Goal: Information Seeking & Learning: Compare options

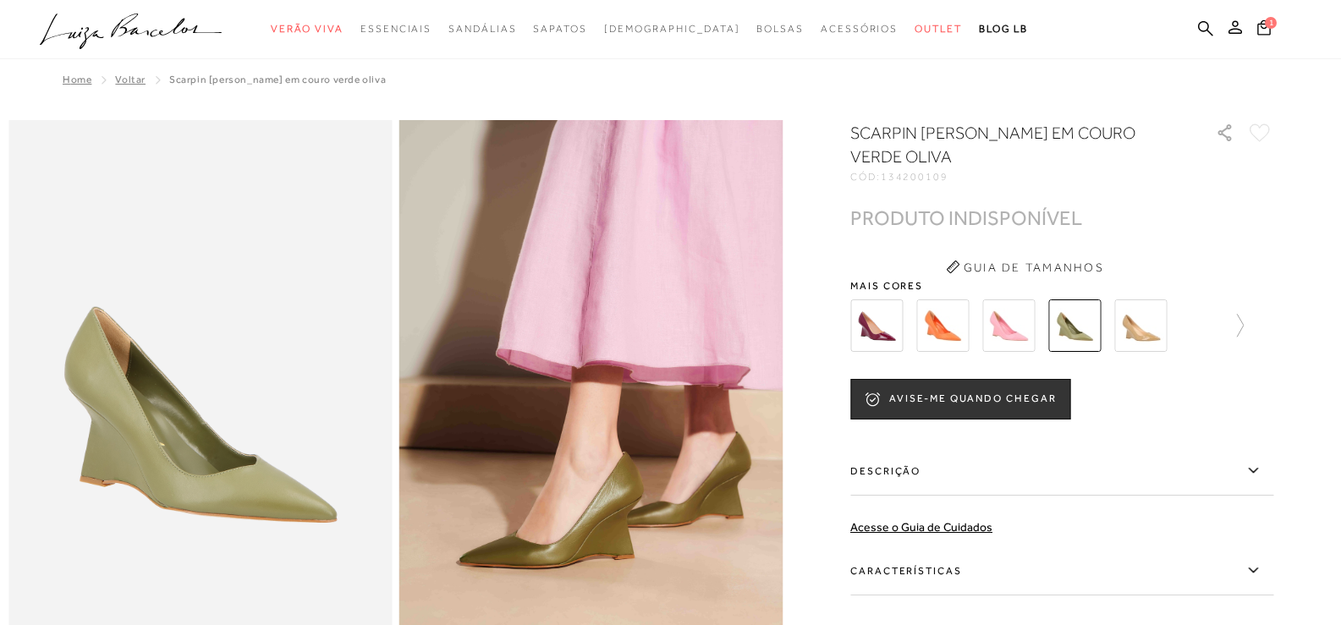
click at [943, 322] on img at bounding box center [942, 326] width 52 height 52
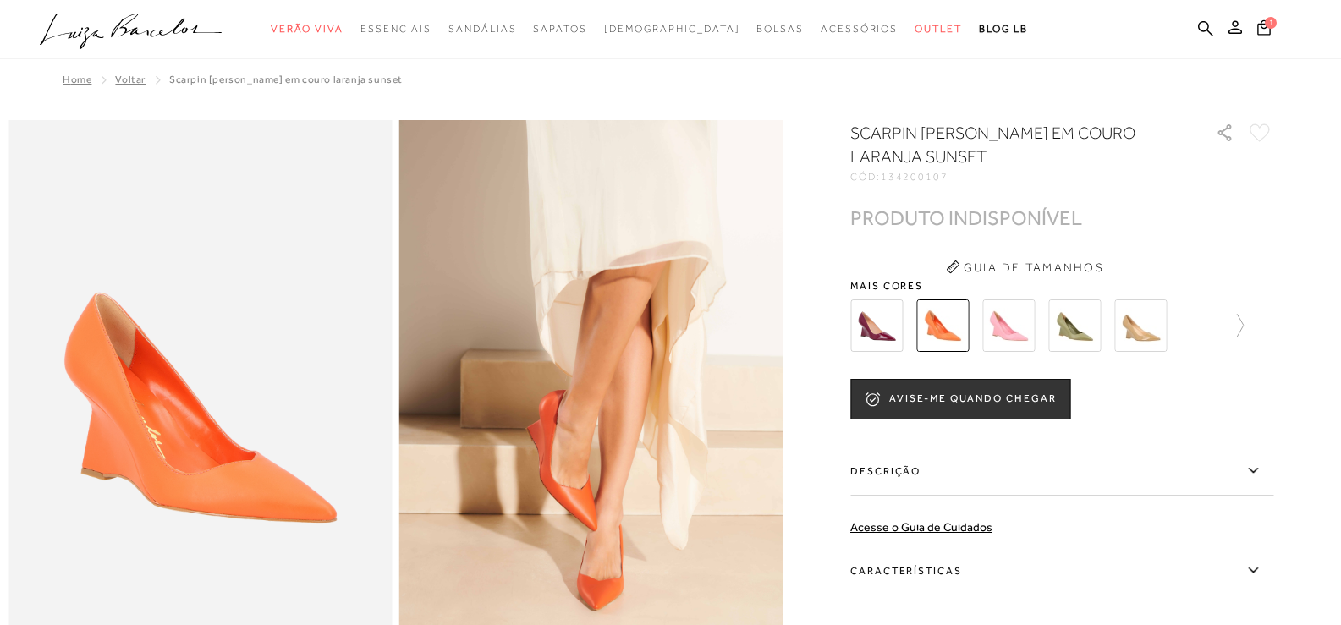
click at [1016, 327] on img at bounding box center [1008, 326] width 52 height 52
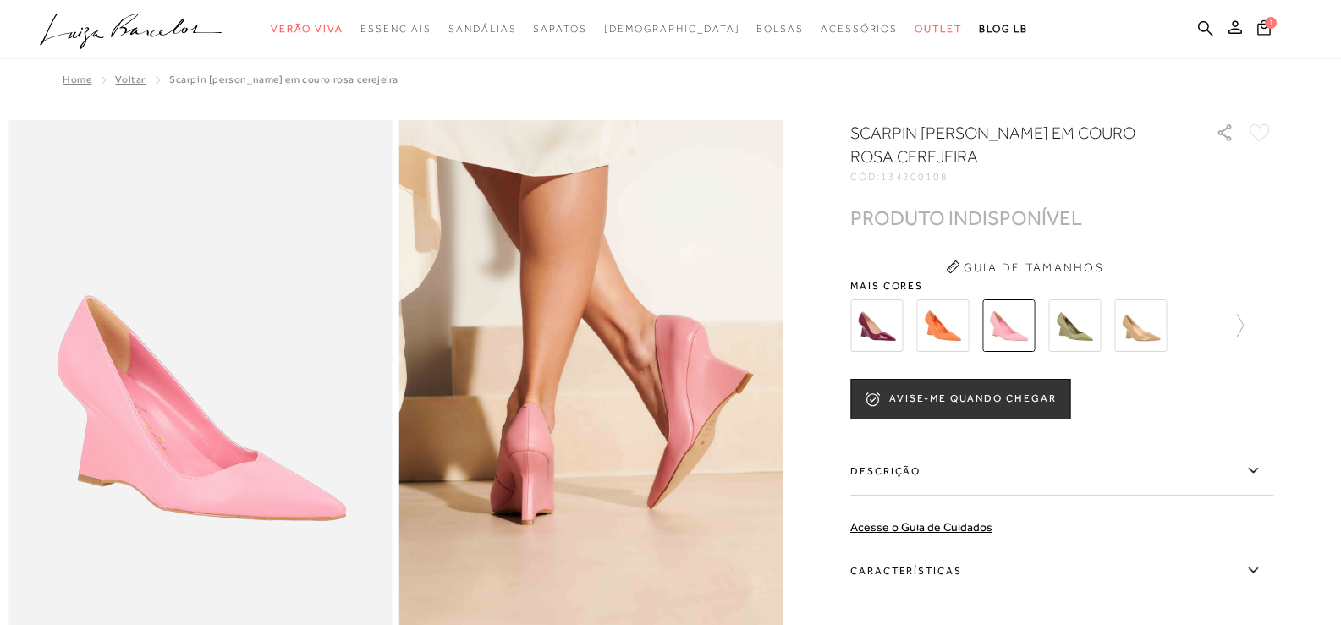
click at [883, 338] on img at bounding box center [876, 326] width 52 height 52
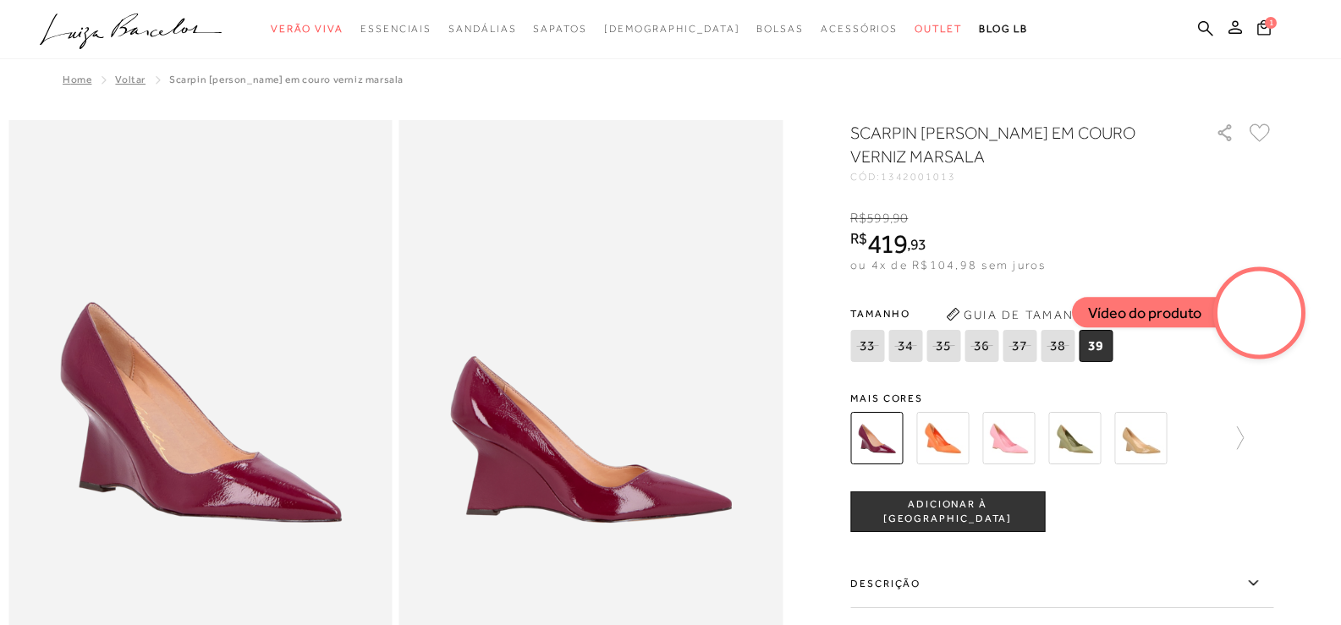
click at [1253, 434] on div at bounding box center [1061, 438] width 423 height 63
click at [1153, 447] on img at bounding box center [1140, 438] width 52 height 52
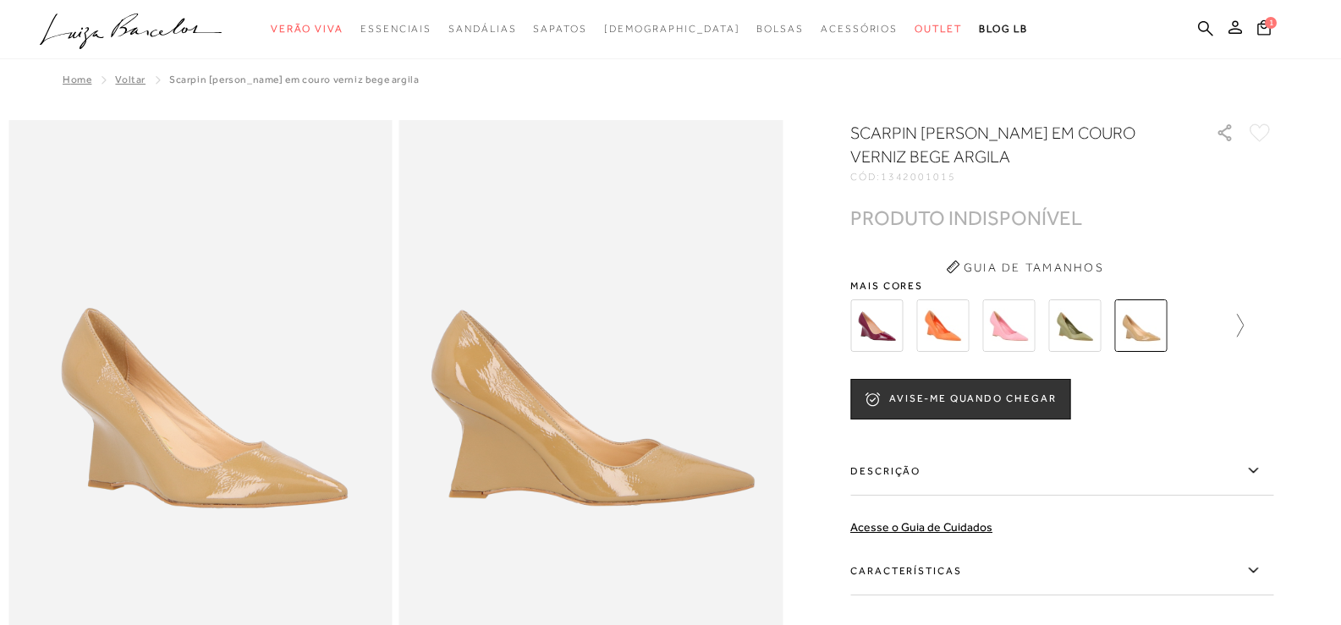
click at [1244, 328] on icon at bounding box center [1232, 326] width 24 height 24
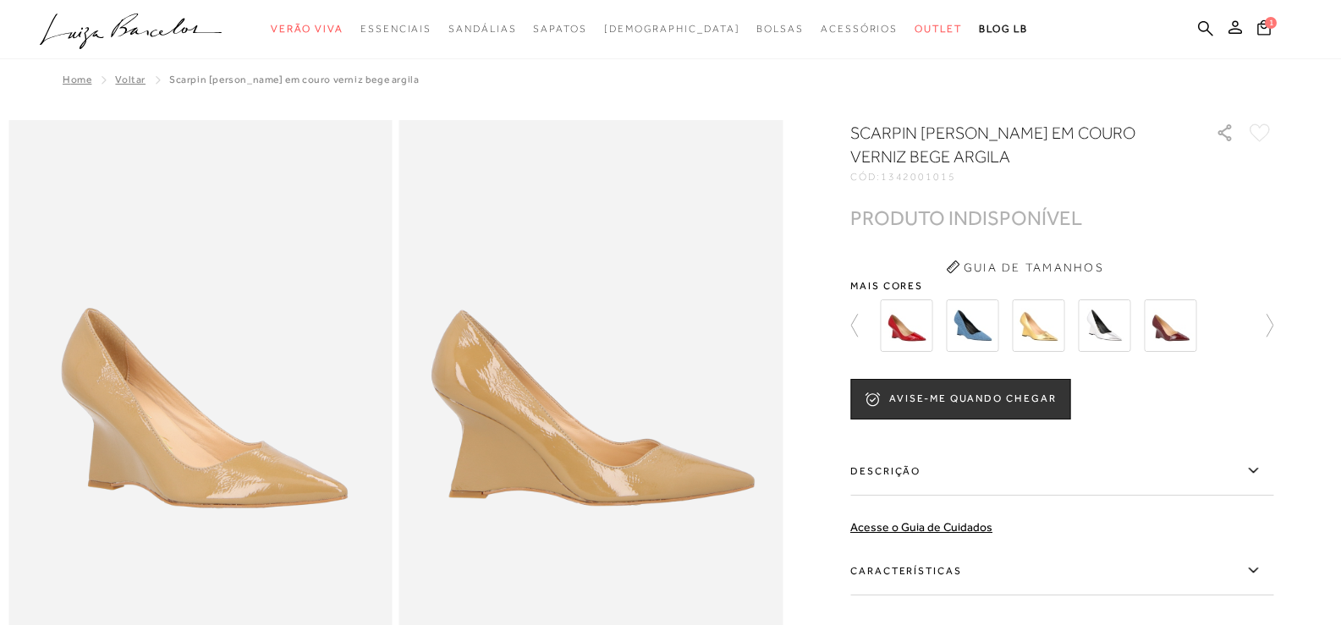
click at [976, 336] on img at bounding box center [972, 326] width 52 height 52
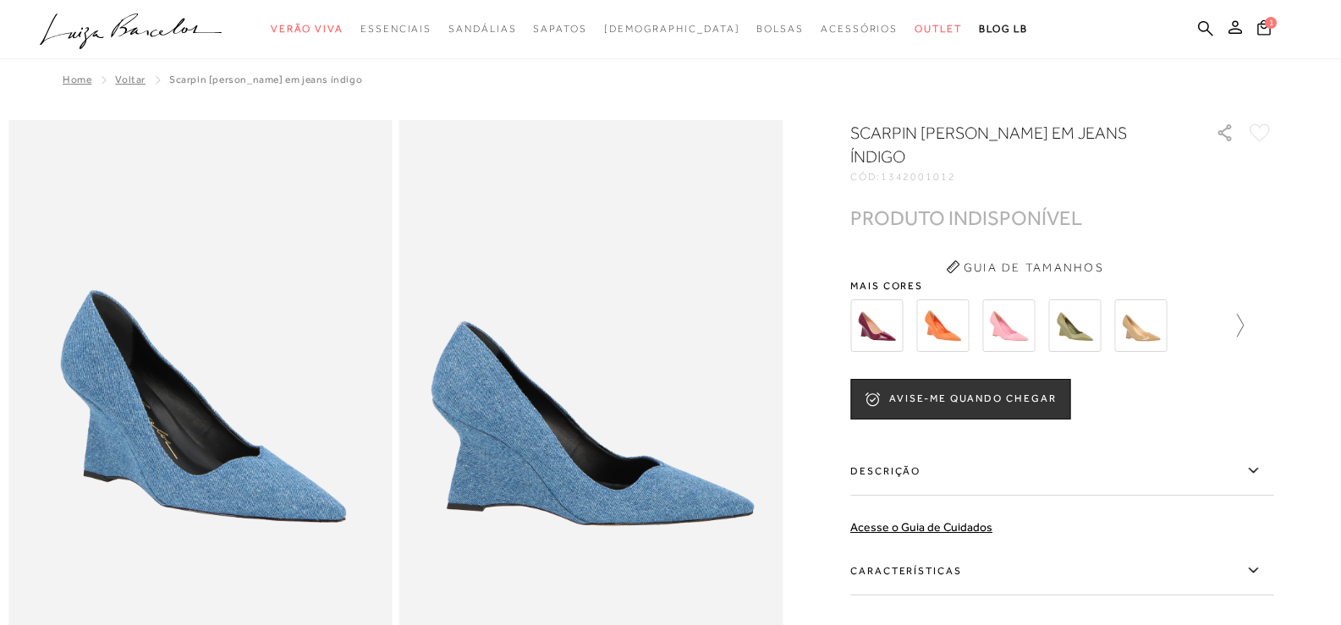
click at [1244, 314] on icon at bounding box center [1232, 326] width 24 height 24
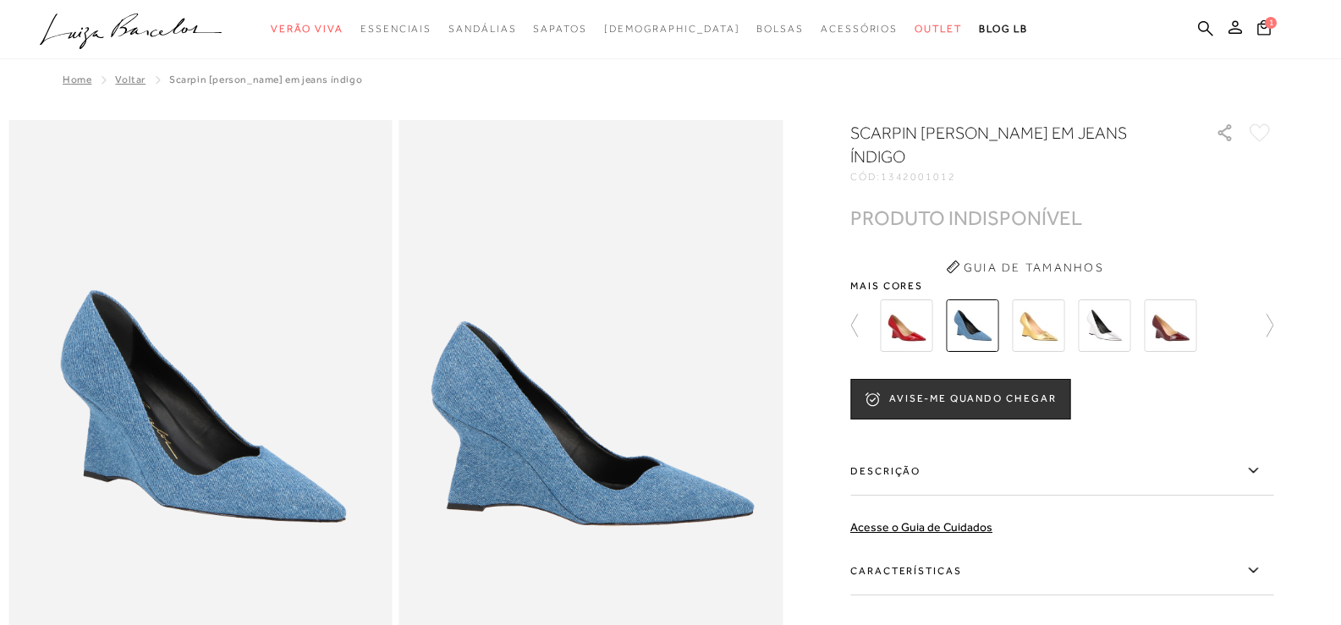
click at [1049, 304] on img at bounding box center [1038, 326] width 52 height 52
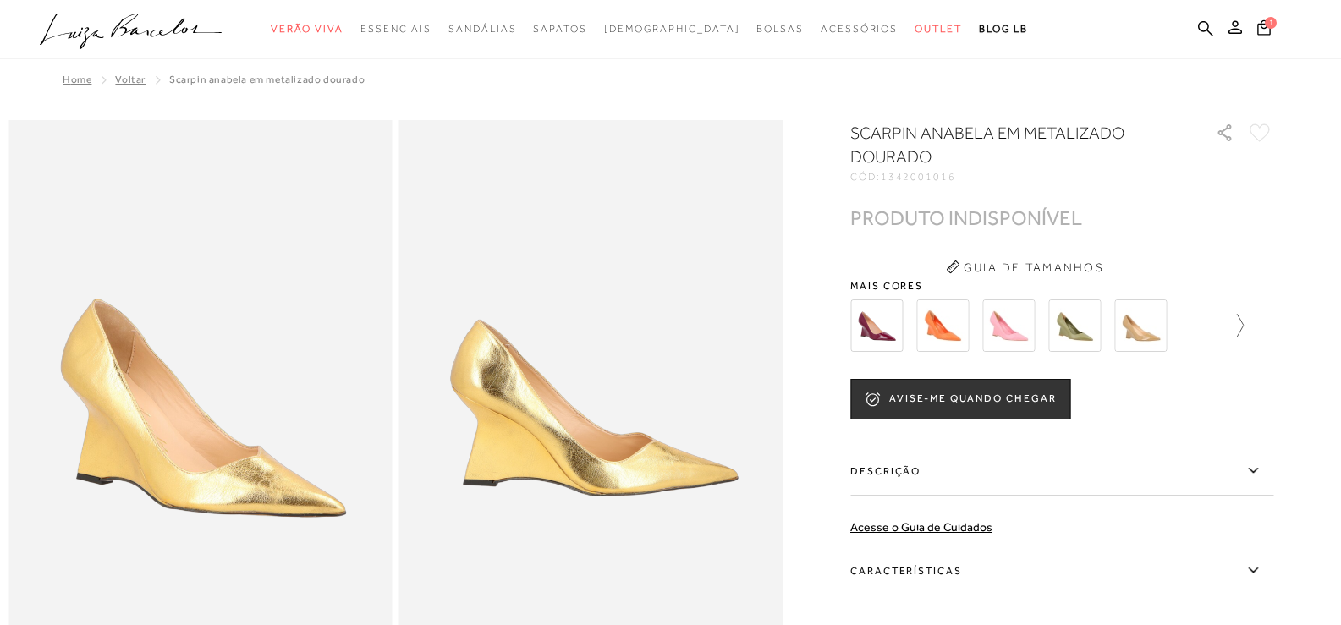
click at [1244, 322] on icon at bounding box center [1232, 326] width 24 height 24
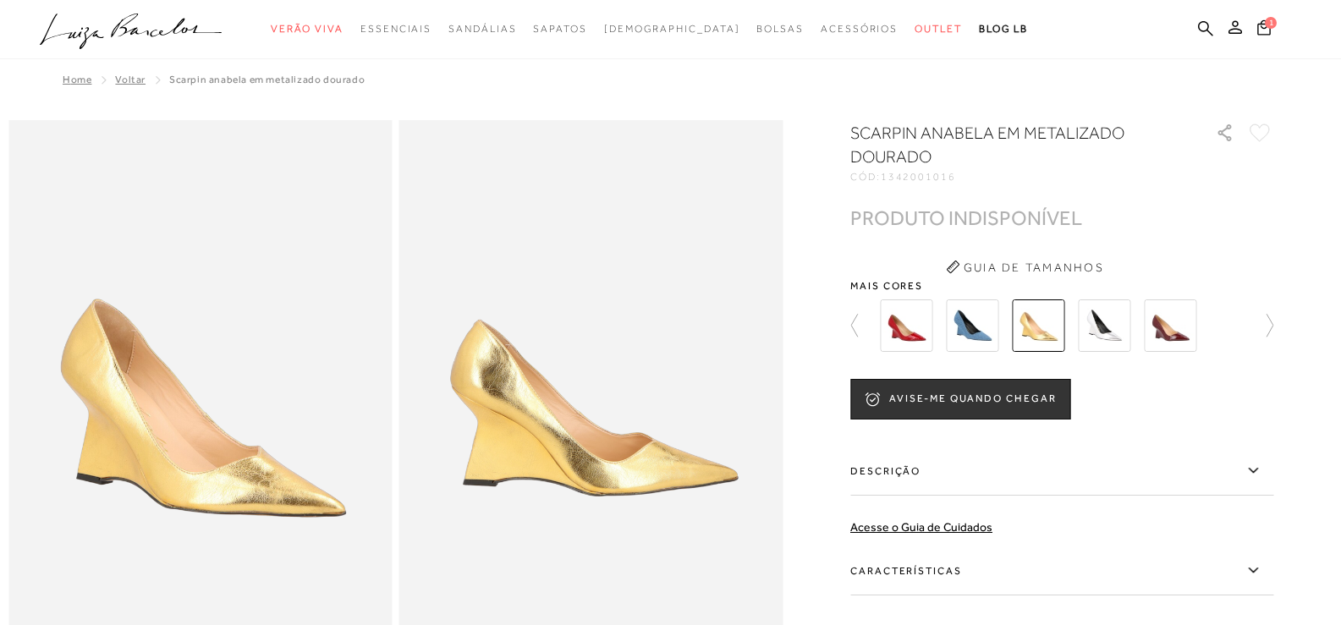
click at [1187, 331] on img at bounding box center [1170, 326] width 52 height 52
